Goal: Download file/media

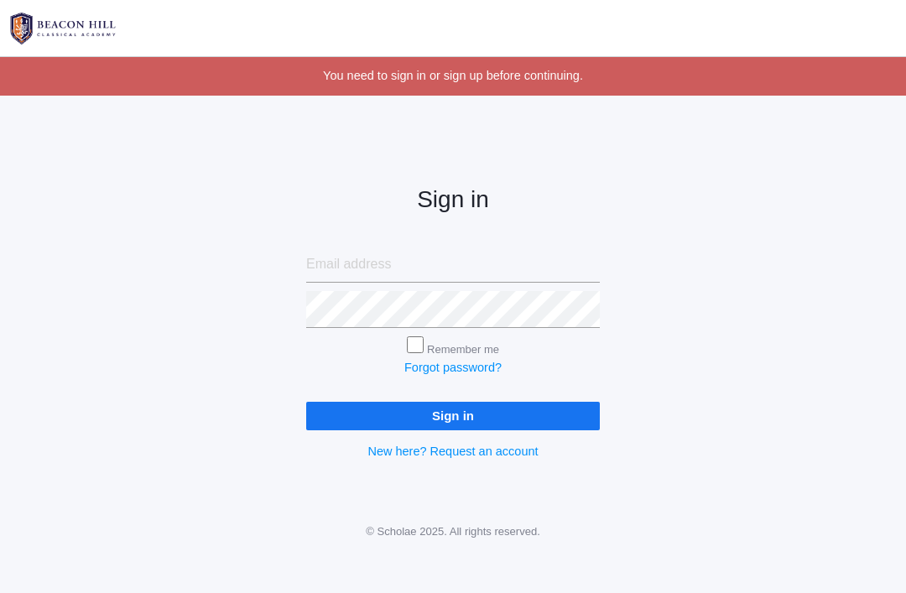
scroll to position [107, 0]
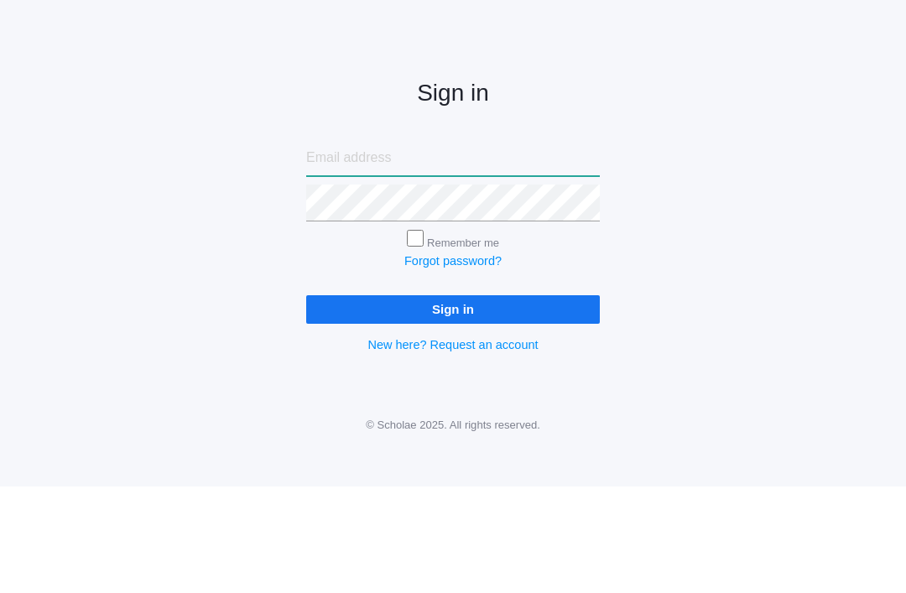
type input "[PERSON_NAME][EMAIL_ADDRESS][DOMAIN_NAME]"
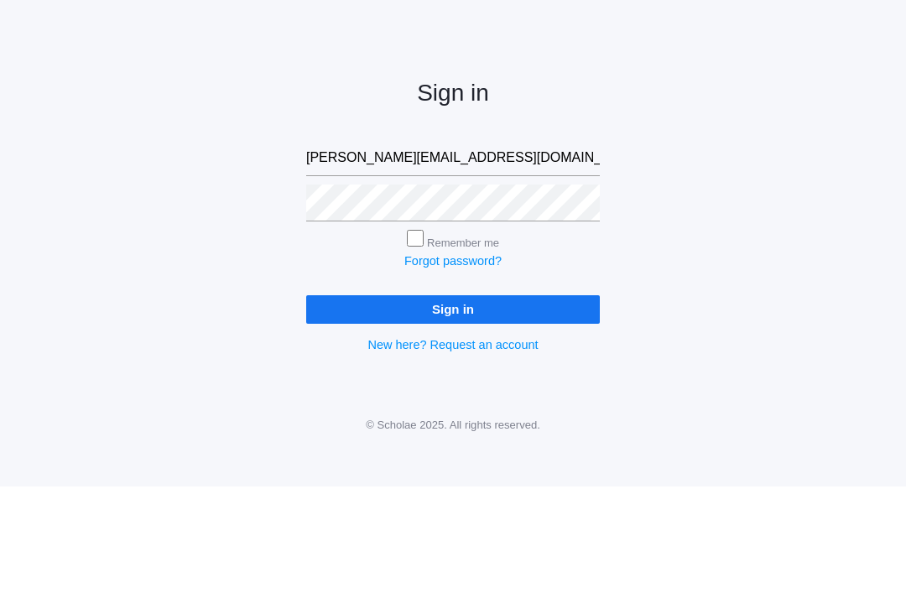
click at [453, 402] on input "Sign in" at bounding box center [453, 416] width 294 height 28
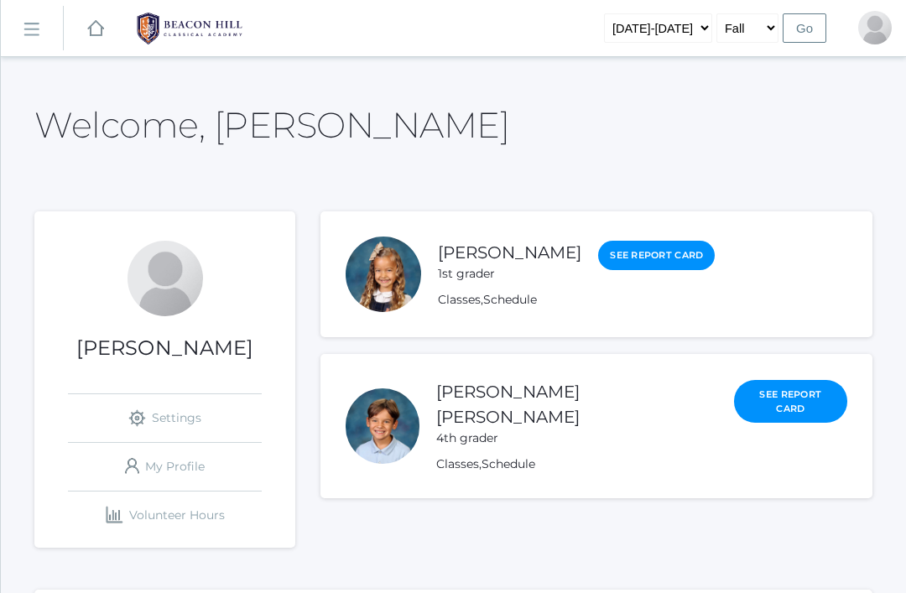
click at [375, 409] on div at bounding box center [382, 426] width 73 height 76
click at [495, 399] on link "Huck Thompson" at bounding box center [507, 404] width 143 height 45
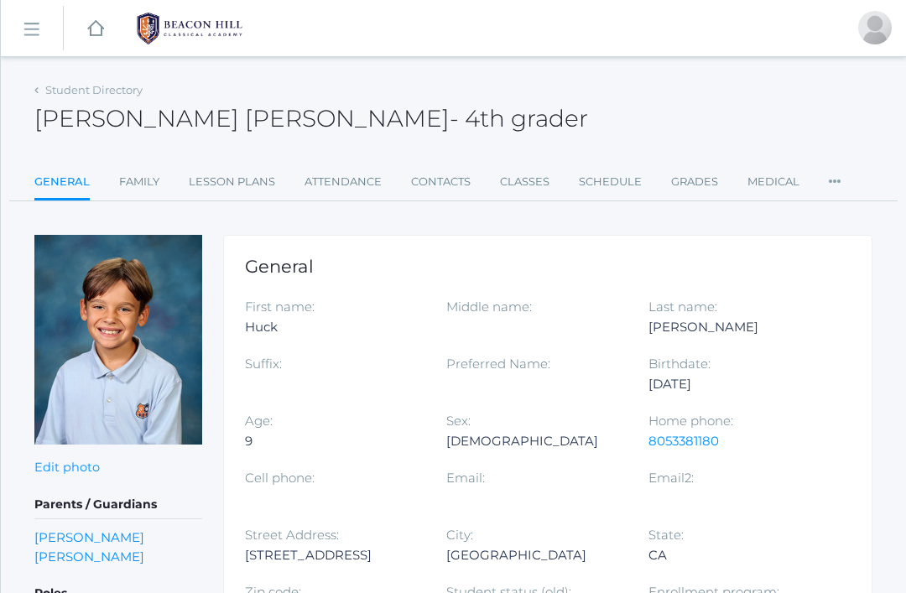
click at [231, 187] on link "Lesson Plans" at bounding box center [232, 182] width 86 height 34
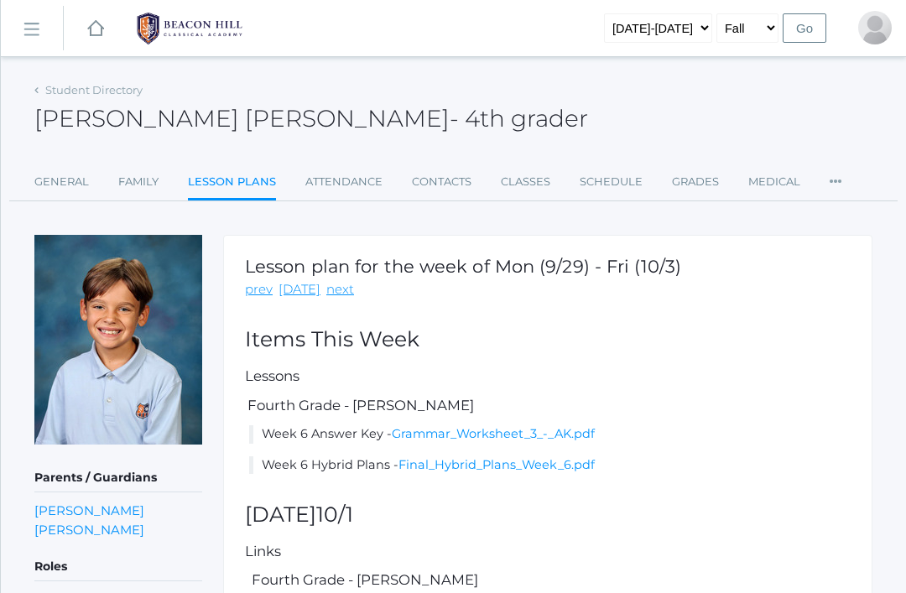
click at [453, 461] on link "Final_Hybrid_Plans_Week_6.pdf" at bounding box center [497, 464] width 196 height 15
